Goal: Check status: Check status

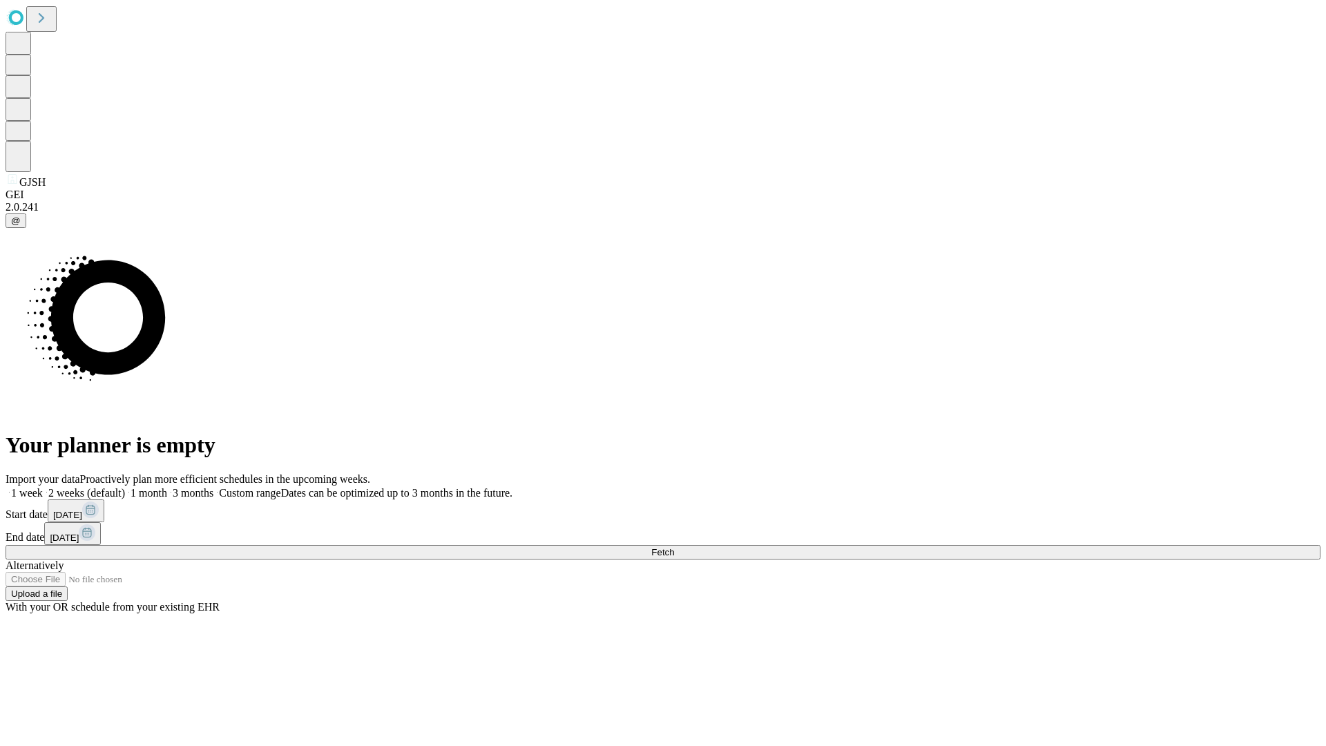
click at [674, 547] on span "Fetch" at bounding box center [662, 552] width 23 height 10
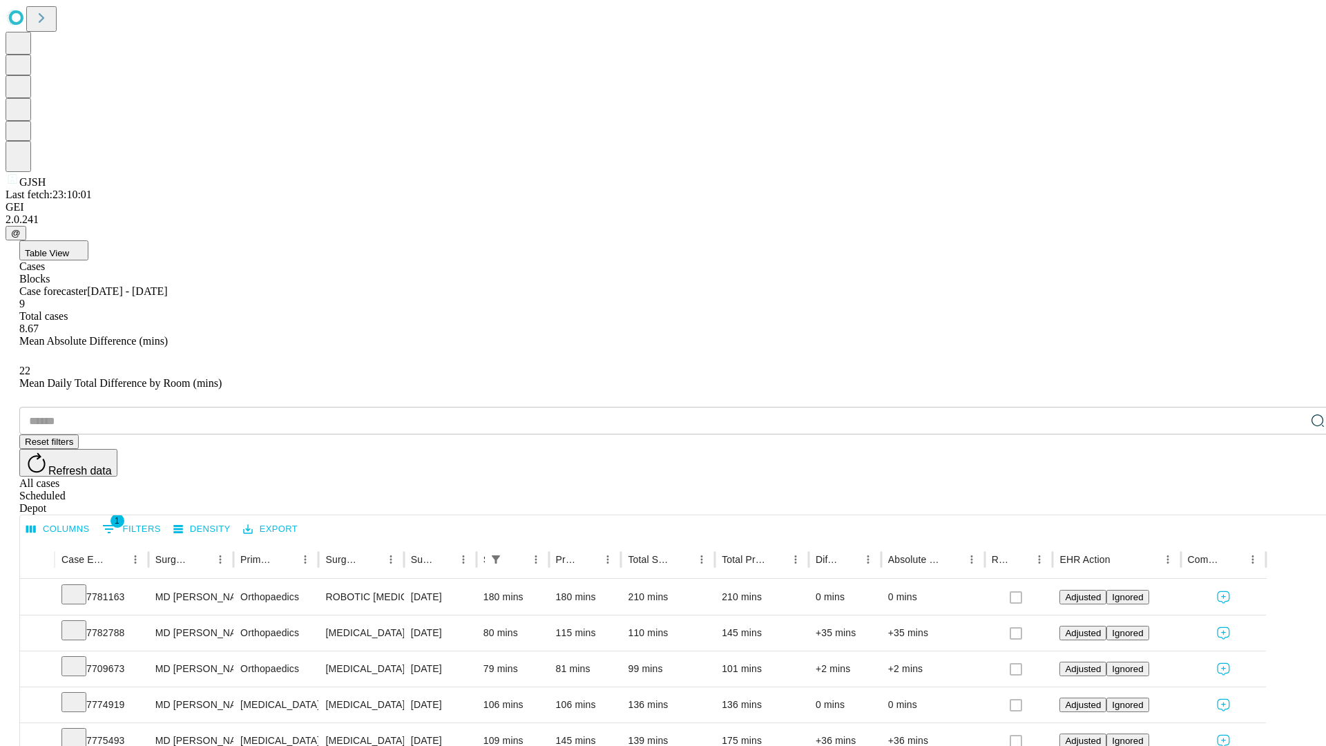
click at [1236, 489] on div "Scheduled" at bounding box center [676, 495] width 1315 height 12
